Goal: Task Accomplishment & Management: Use online tool/utility

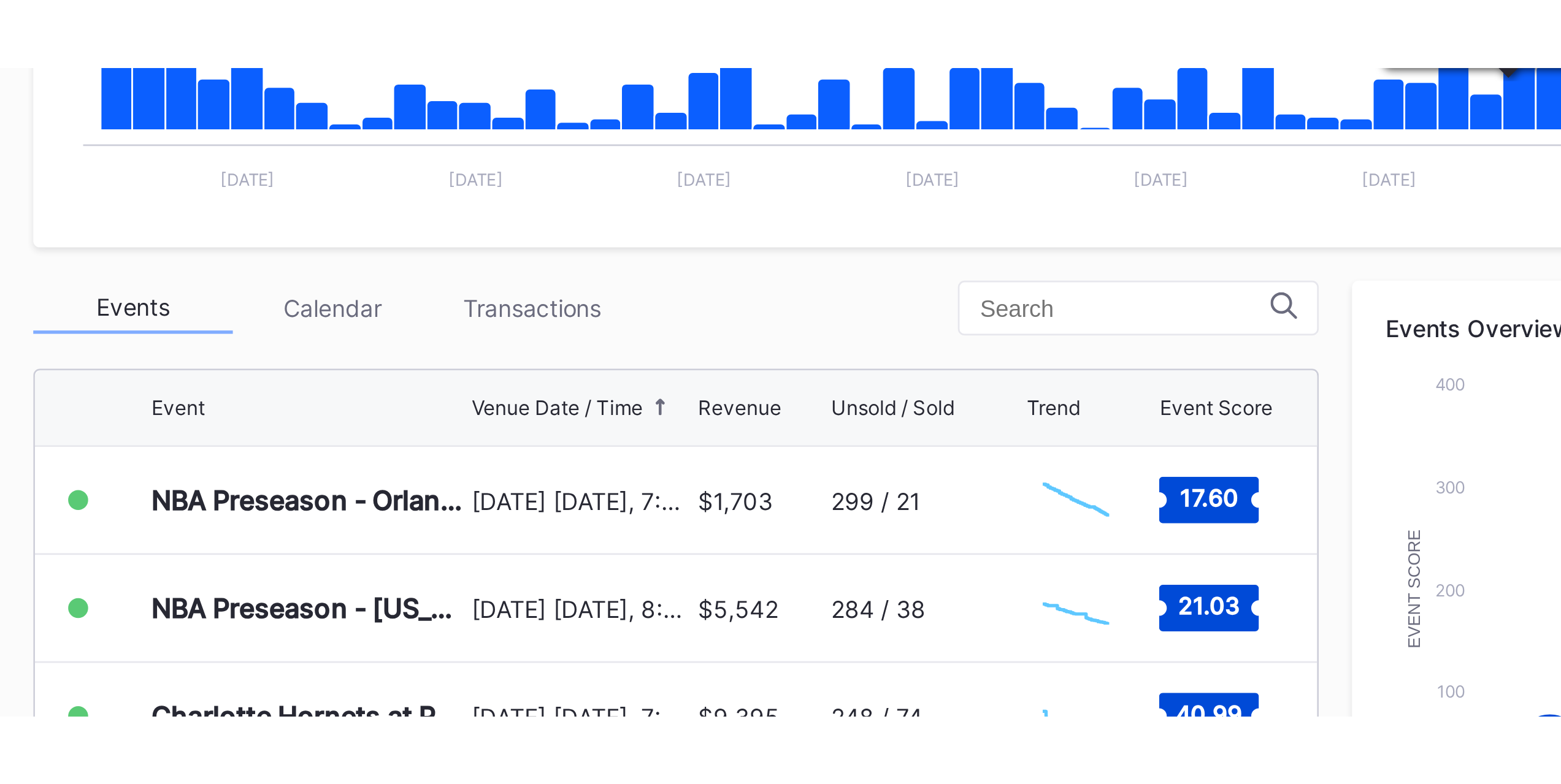
scroll to position [142, 0]
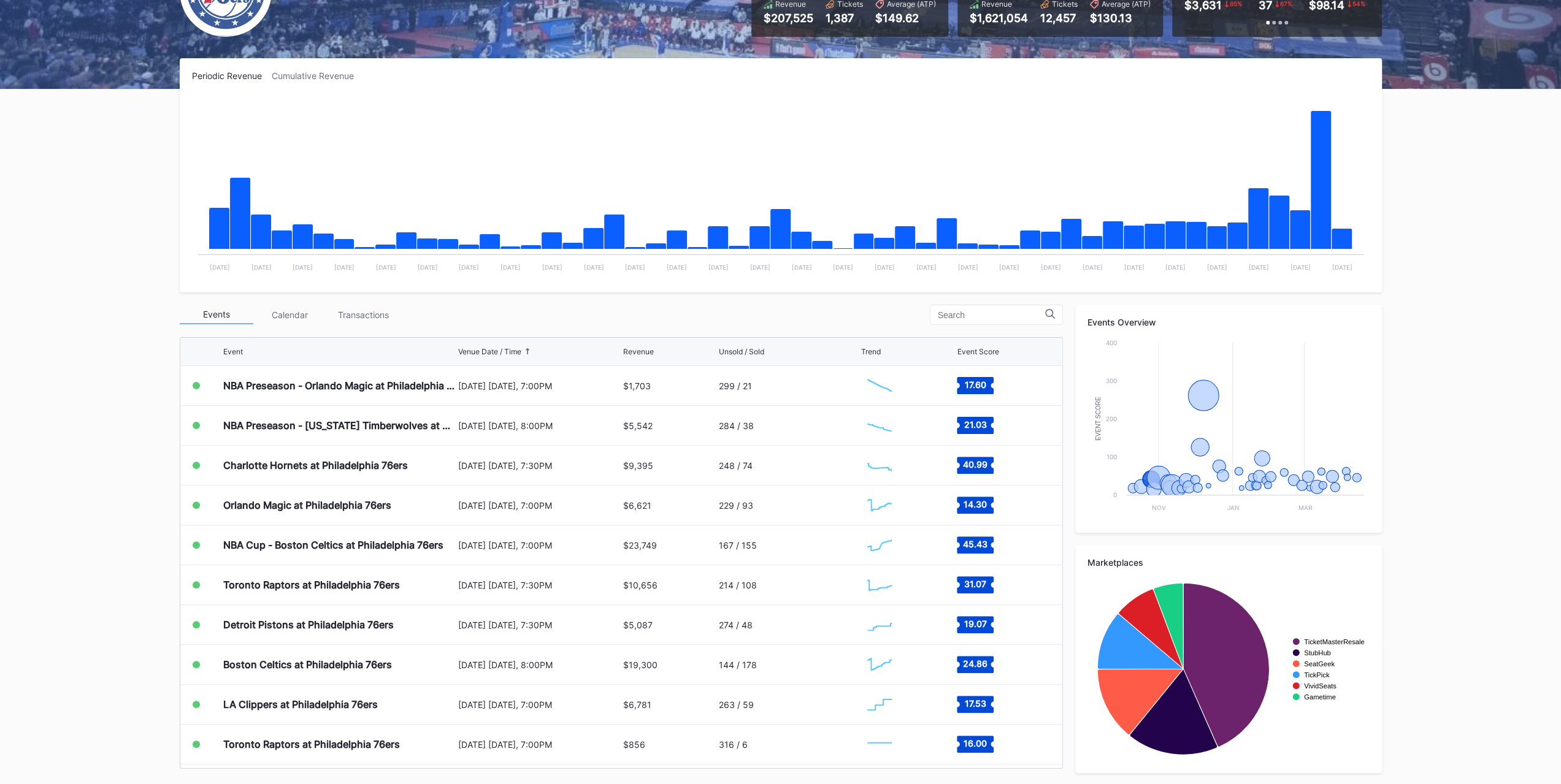
click at [458, 456] on div "October 25 Saturday, 7:30PM" at bounding box center [539, 465] width 163 height 39
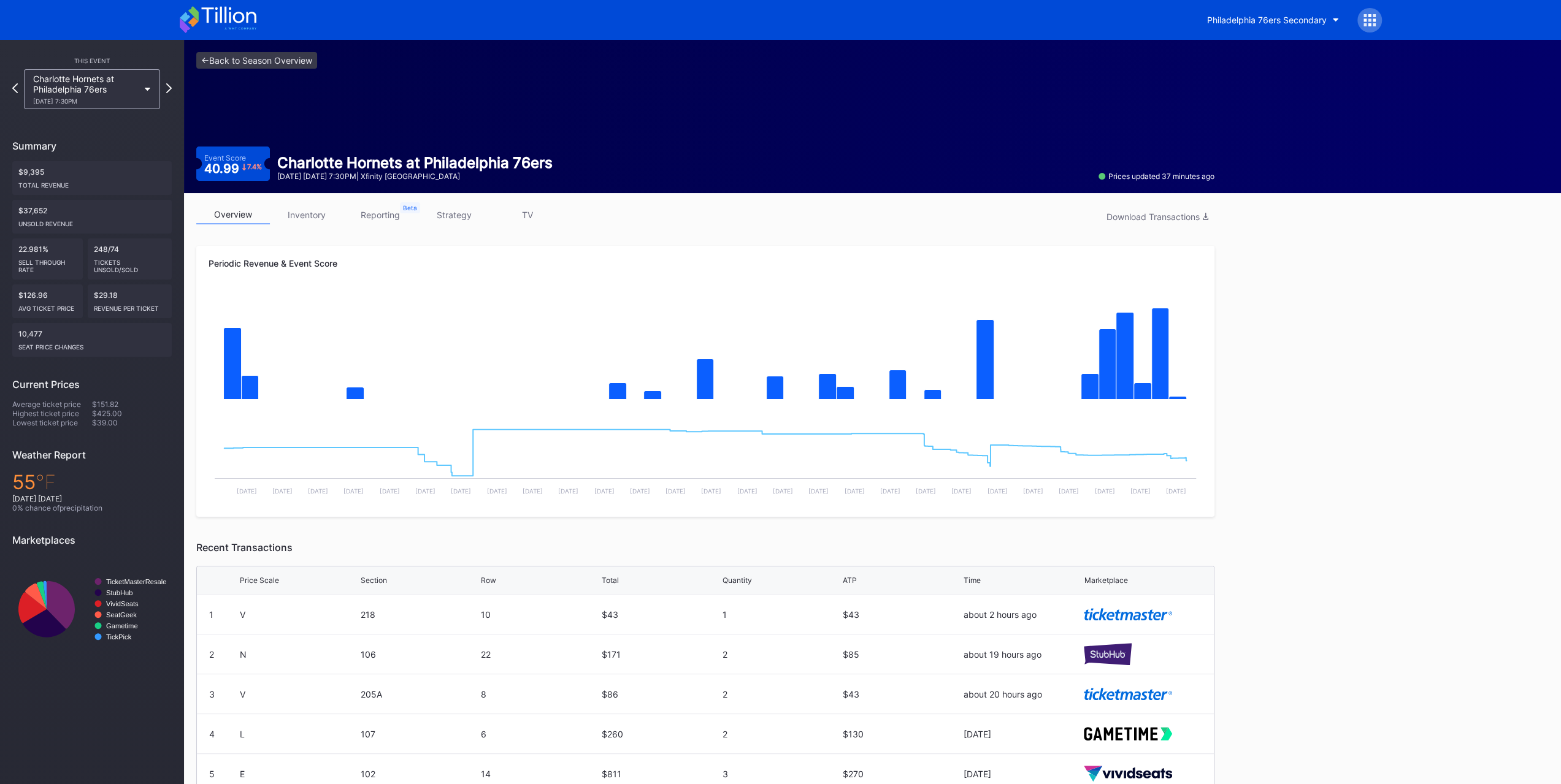
click at [468, 220] on link "strategy" at bounding box center [453, 214] width 73 height 19
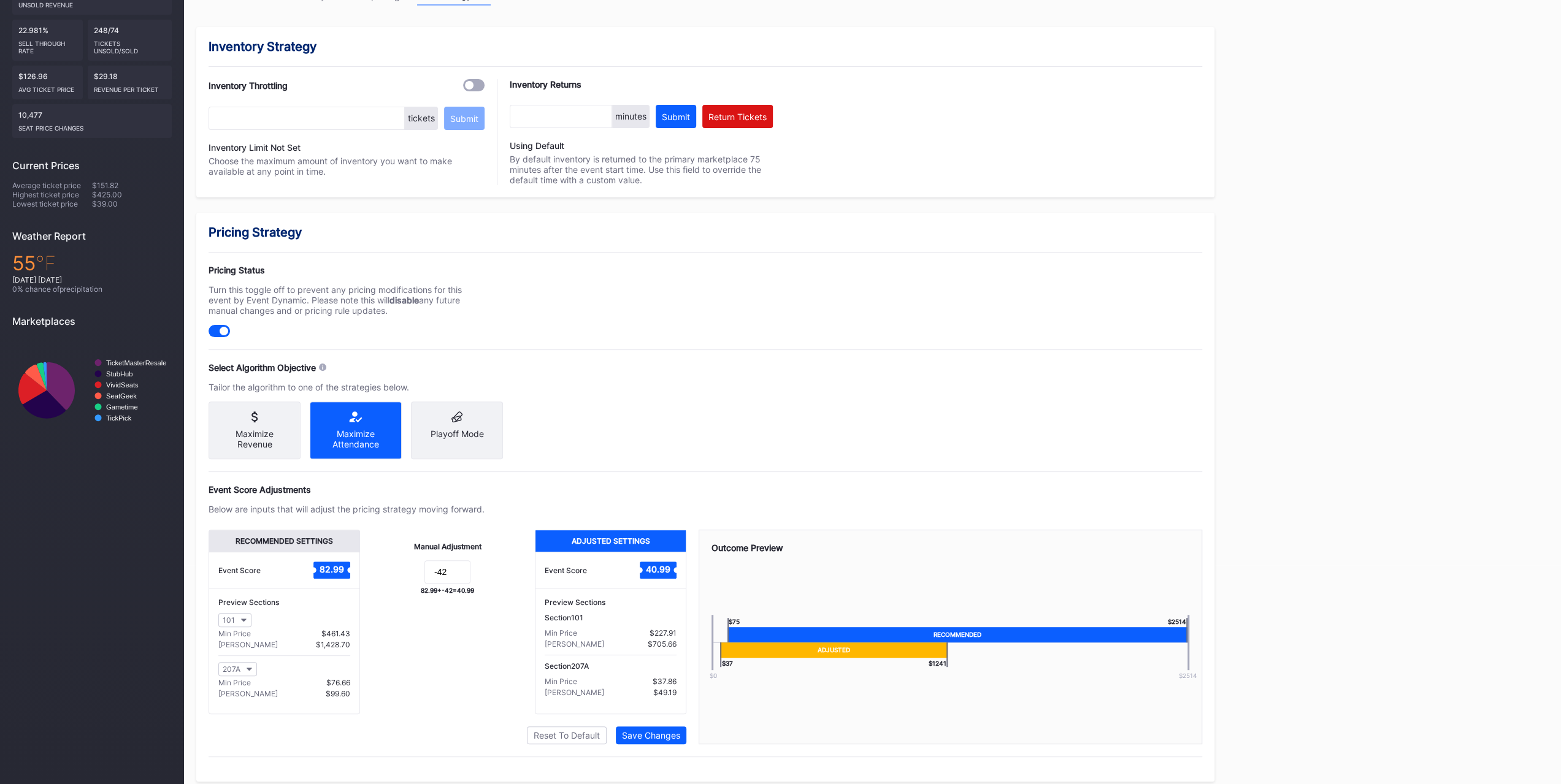
scroll to position [227, 0]
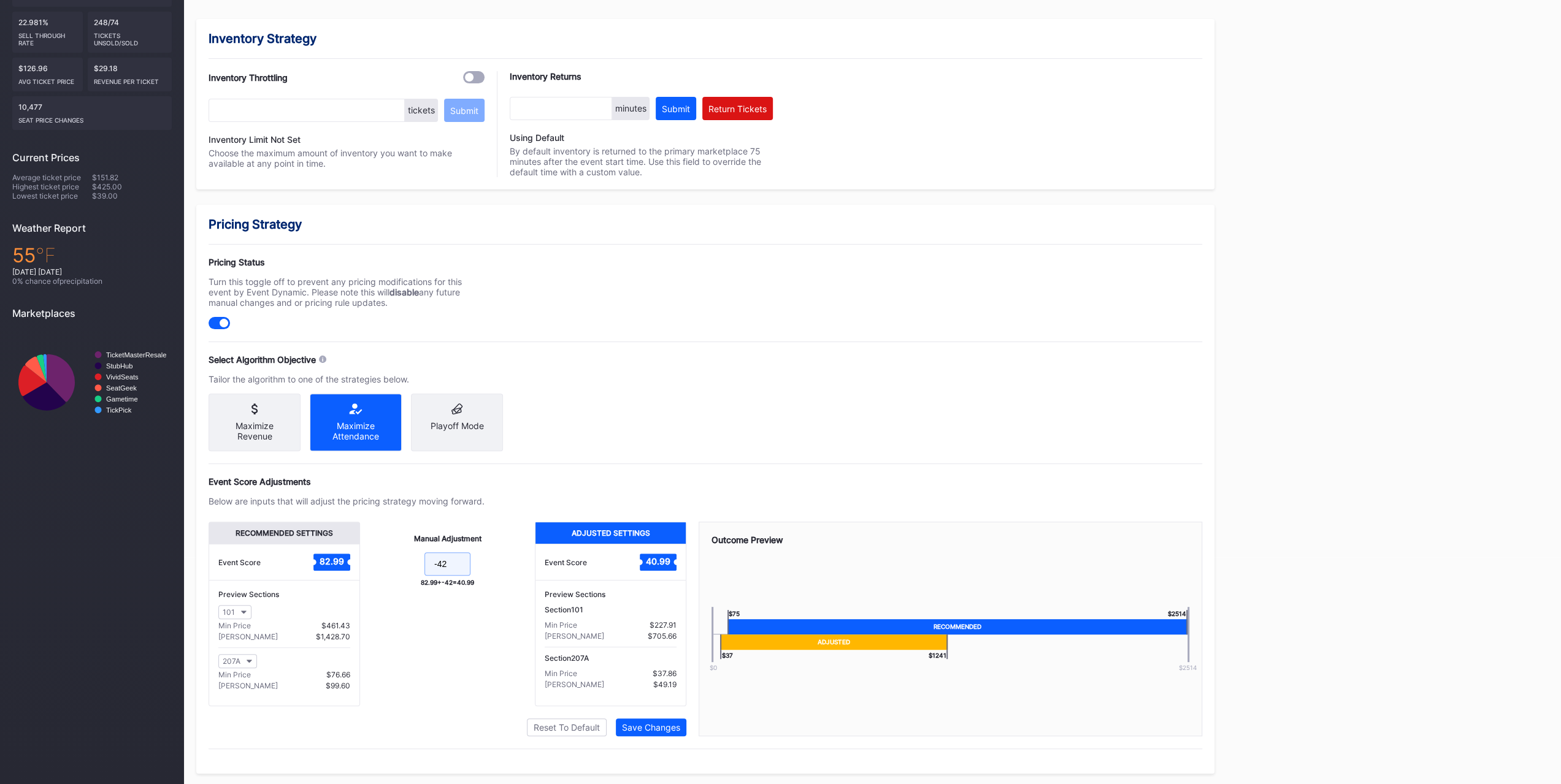
click at [449, 489] on input "-42" at bounding box center [447, 564] width 46 height 24
type input "-45"
click at [672, 489] on div "Save Changes" at bounding box center [651, 728] width 59 height 11
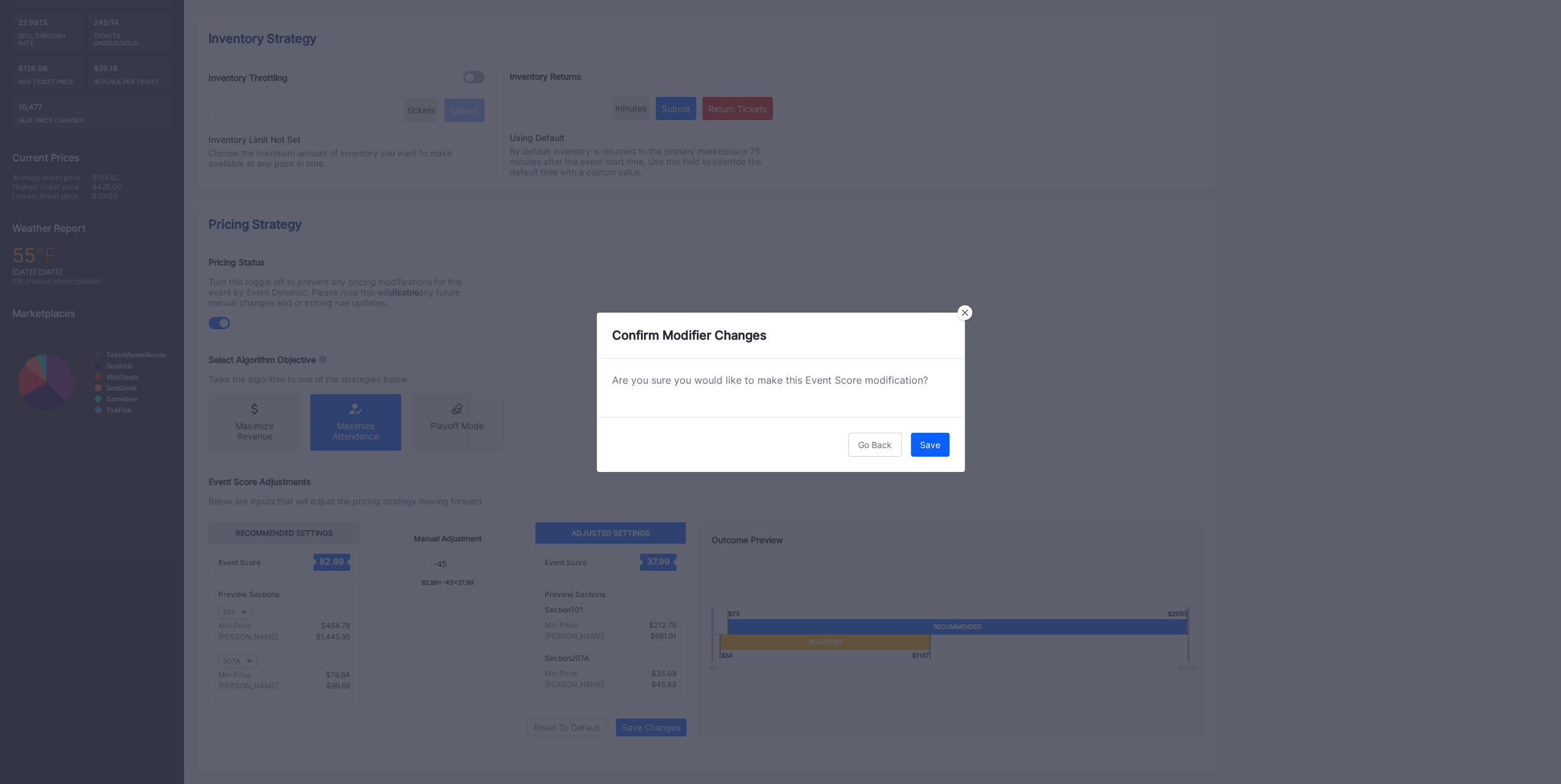
click at [874, 413] on div "Are you sure you would like to make this Event Score modification?" at bounding box center [780, 387] width 368 height 58
click at [874, 448] on div "Save" at bounding box center [930, 445] width 20 height 11
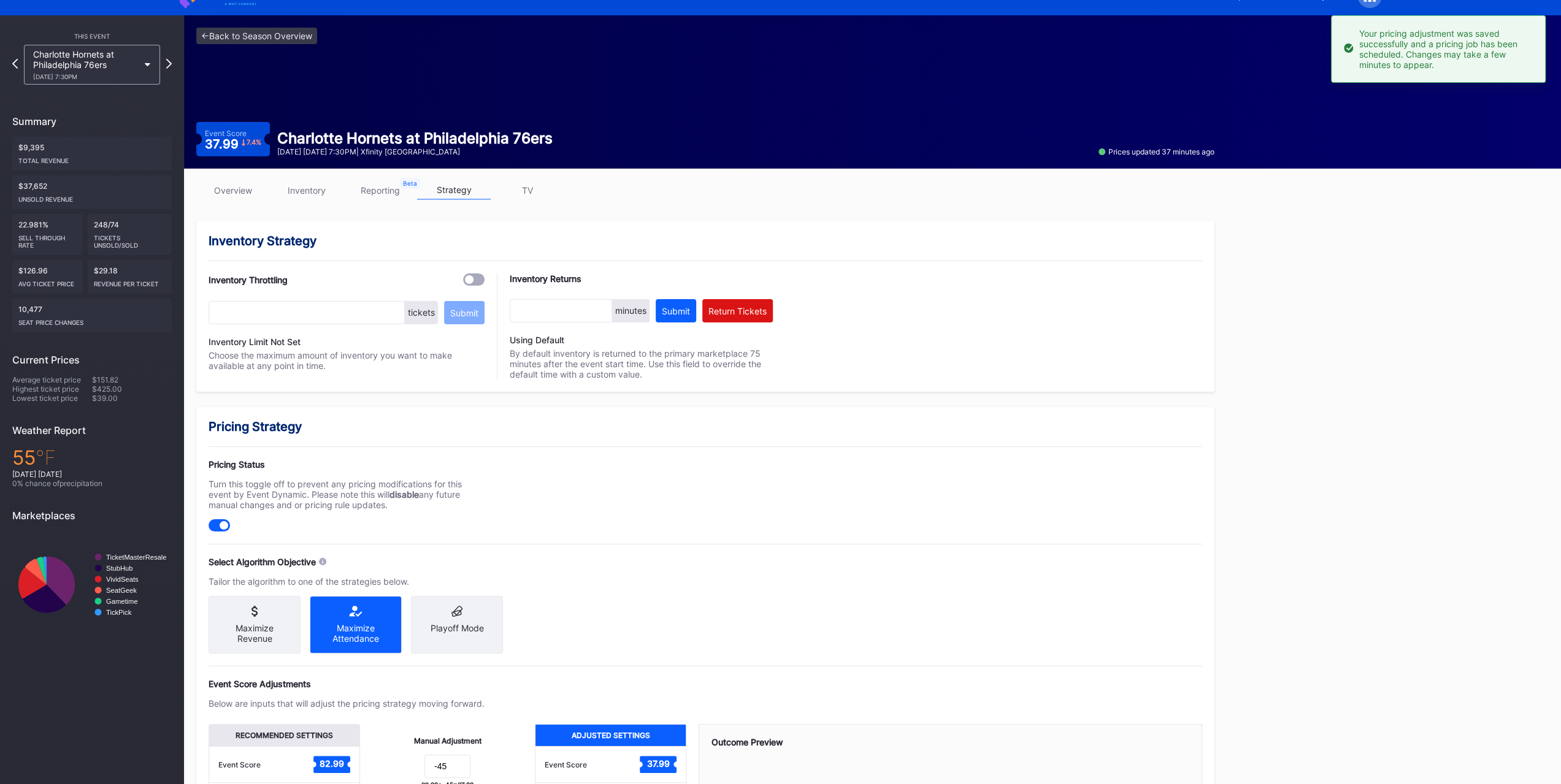
scroll to position [0, 0]
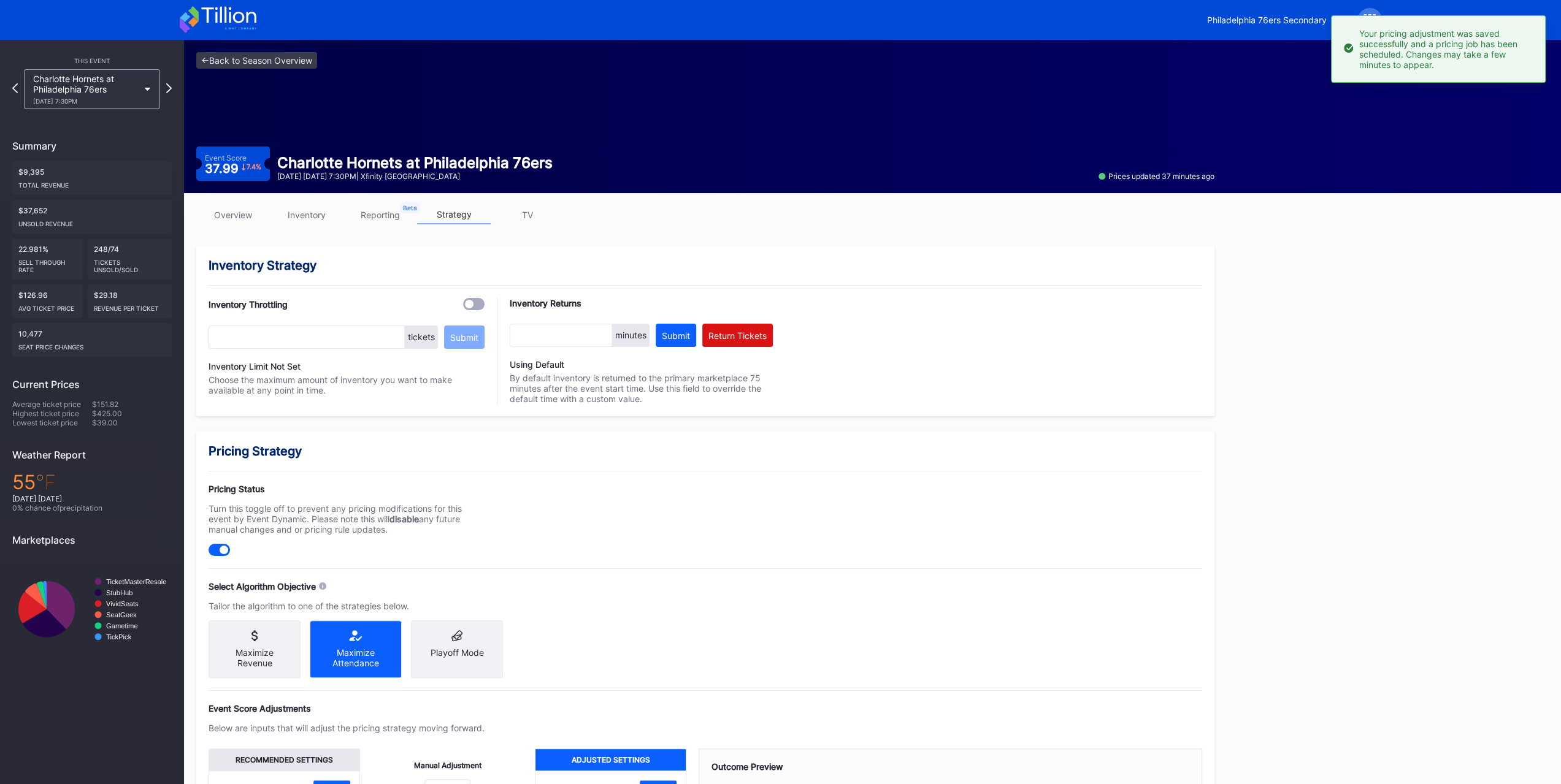
click at [198, 229] on div "overview inventory reporting strategy TV" at bounding box center [706, 217] width 1018 height 25
click at [206, 222] on link "overview" at bounding box center [233, 214] width 73 height 19
